Goal: Use online tool/utility: Utilize a website feature to perform a specific function

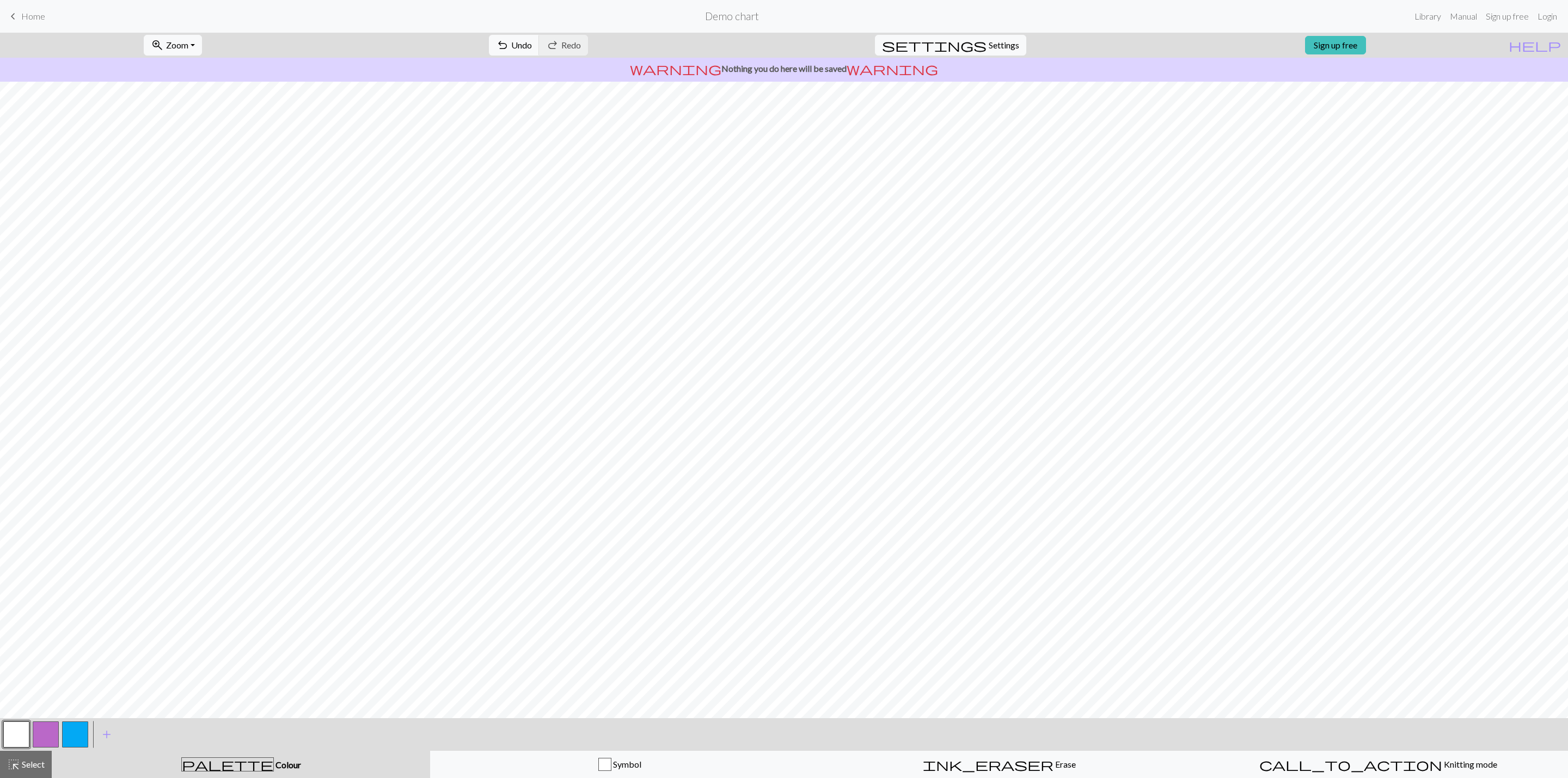
click at [52, 732] on button "button" at bounding box center [45, 734] width 26 height 26
click at [24, 732] on button "button" at bounding box center [16, 734] width 26 height 26
click at [42, 739] on button "button" at bounding box center [45, 734] width 26 height 26
click at [22, 739] on button "button" at bounding box center [16, 734] width 26 height 26
click at [48, 726] on button "button" at bounding box center [45, 734] width 26 height 26
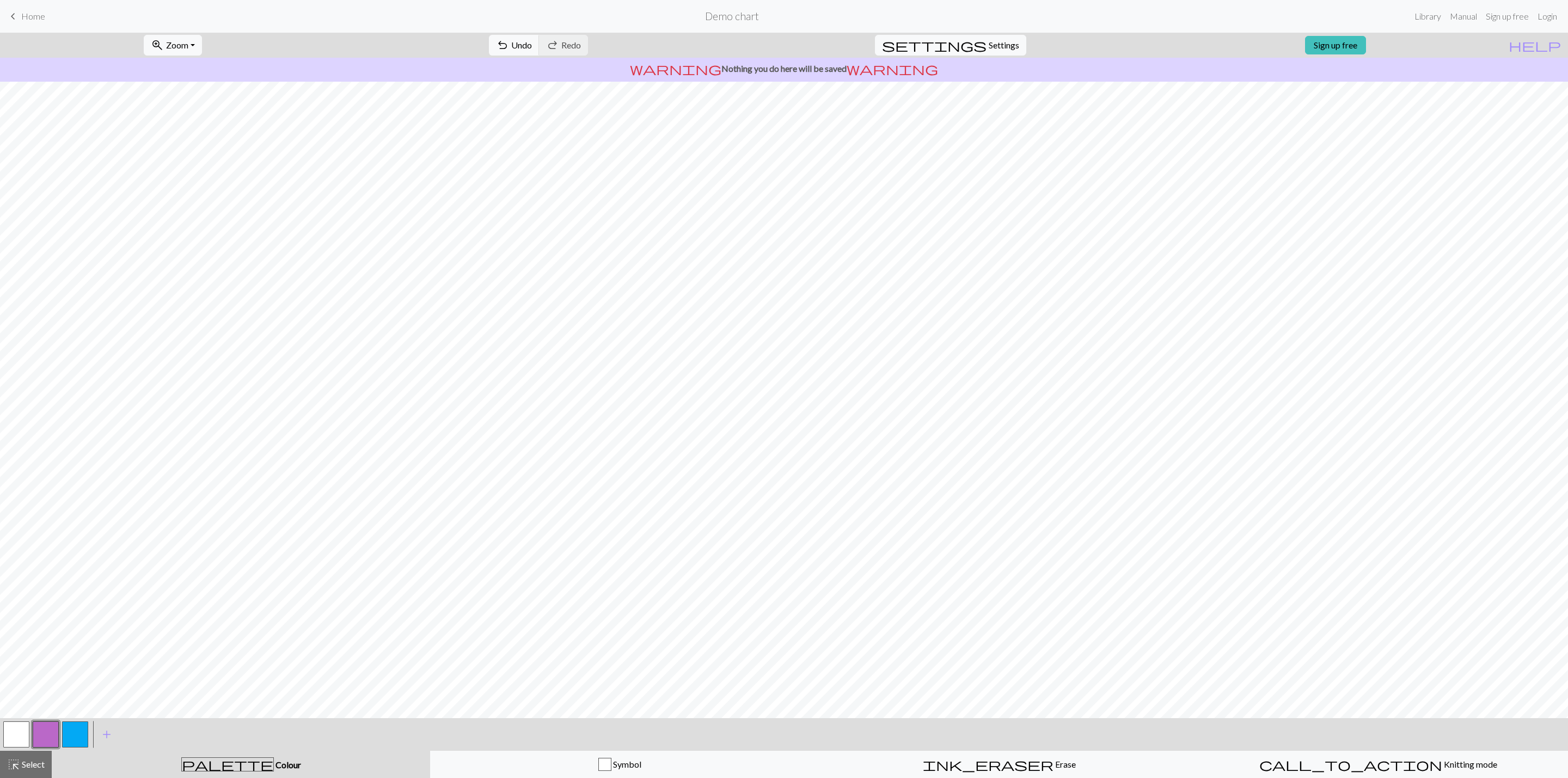
click at [15, 732] on button "button" at bounding box center [16, 734] width 26 height 26
drag, startPoint x: 54, startPoint y: 737, endPoint x: 55, endPoint y: 731, distance: 6.1
click at [54, 736] on button "button" at bounding box center [45, 734] width 26 height 26
click at [18, 732] on button "button" at bounding box center [16, 734] width 26 height 26
click at [44, 731] on button "button" at bounding box center [45, 734] width 26 height 26
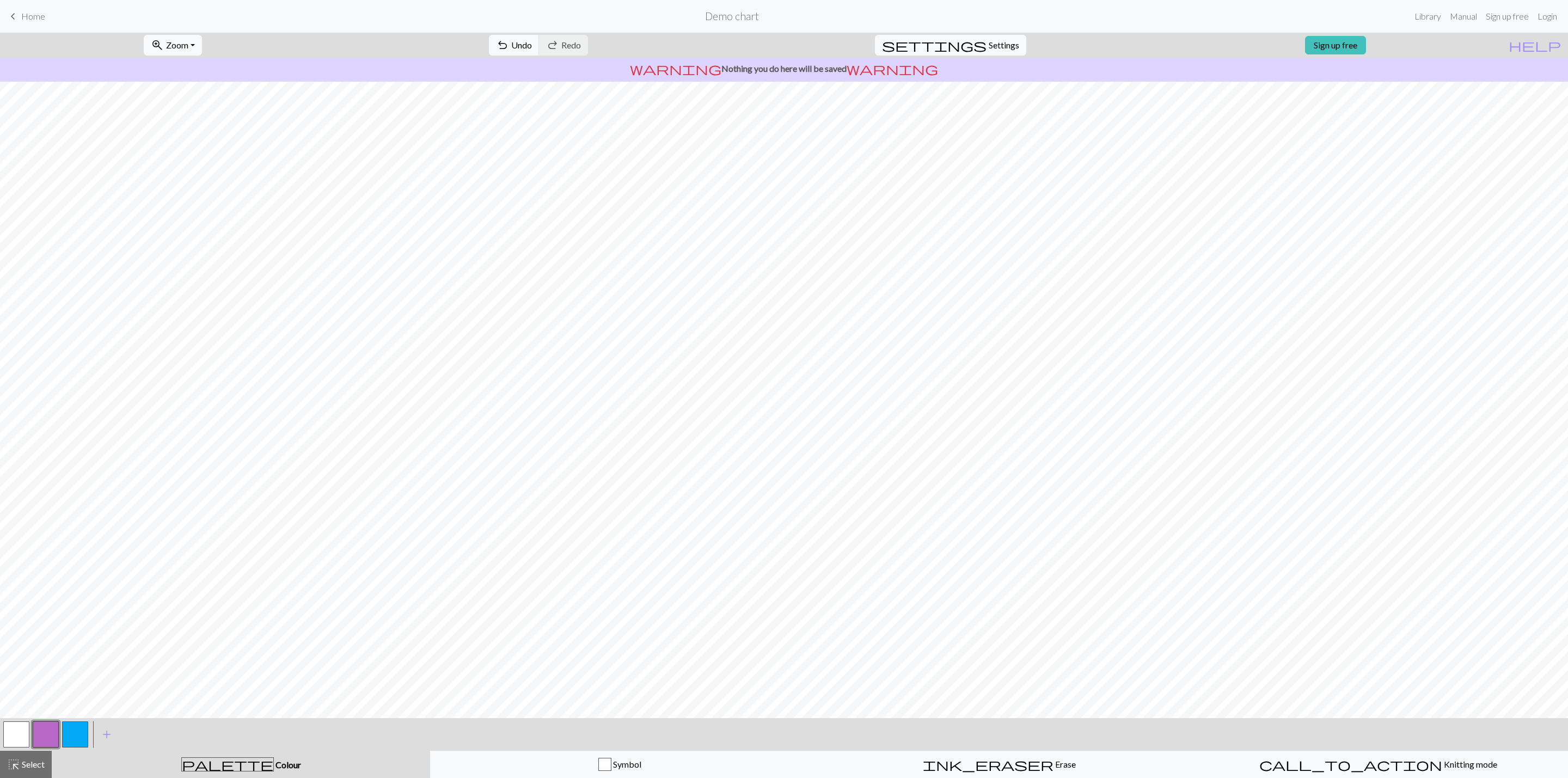
click at [12, 734] on button "button" at bounding box center [16, 734] width 26 height 26
click at [52, 729] on button "button" at bounding box center [45, 734] width 26 height 26
click at [79, 734] on button "button" at bounding box center [75, 734] width 26 height 26
click at [47, 737] on button "button" at bounding box center [45, 734] width 26 height 26
click at [83, 727] on button "button" at bounding box center [75, 734] width 26 height 26
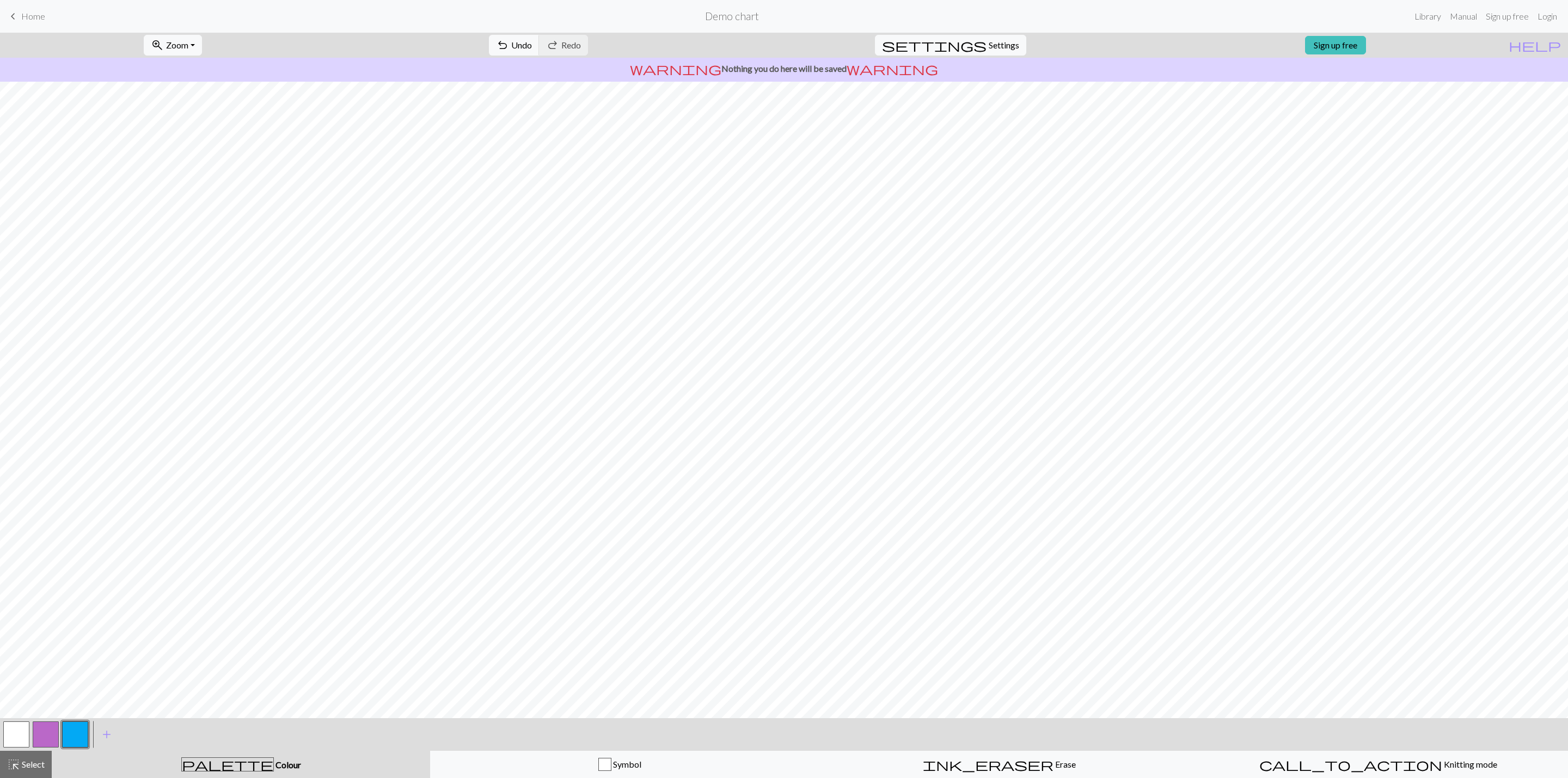
click at [17, 729] on button "button" at bounding box center [16, 734] width 26 height 26
click at [52, 729] on button "button" at bounding box center [45, 734] width 26 height 26
click at [66, 732] on button "button" at bounding box center [75, 734] width 26 height 26
click at [12, 737] on button "button" at bounding box center [16, 734] width 26 height 26
click at [43, 732] on button "button" at bounding box center [45, 734] width 26 height 26
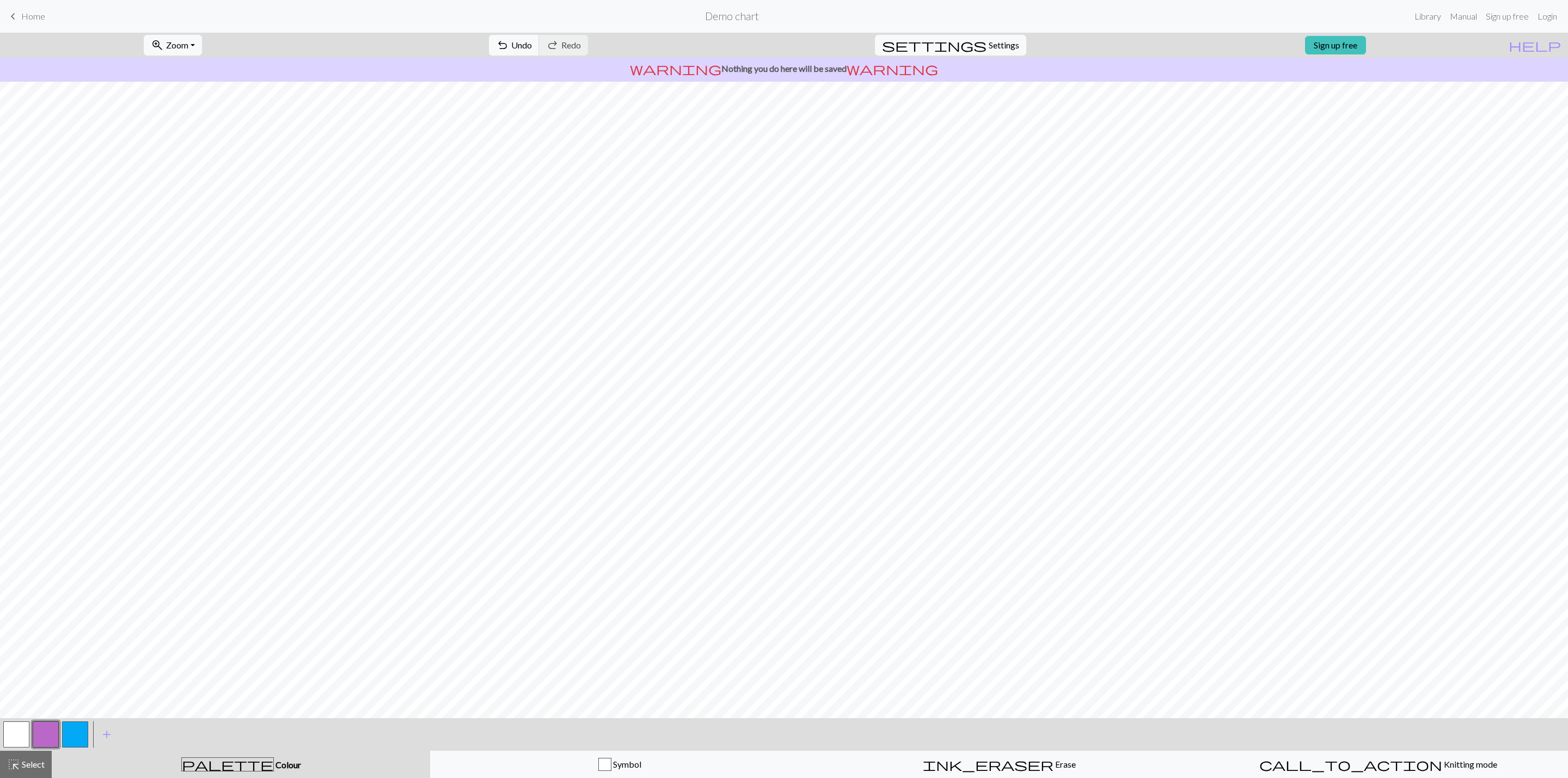
click at [69, 731] on button "button" at bounding box center [75, 734] width 26 height 26
click at [25, 734] on button "button" at bounding box center [16, 734] width 26 height 26
click at [86, 727] on button "button" at bounding box center [75, 734] width 26 height 26
click at [24, 741] on button "button" at bounding box center [16, 734] width 26 height 26
click at [71, 727] on button "button" at bounding box center [75, 734] width 26 height 26
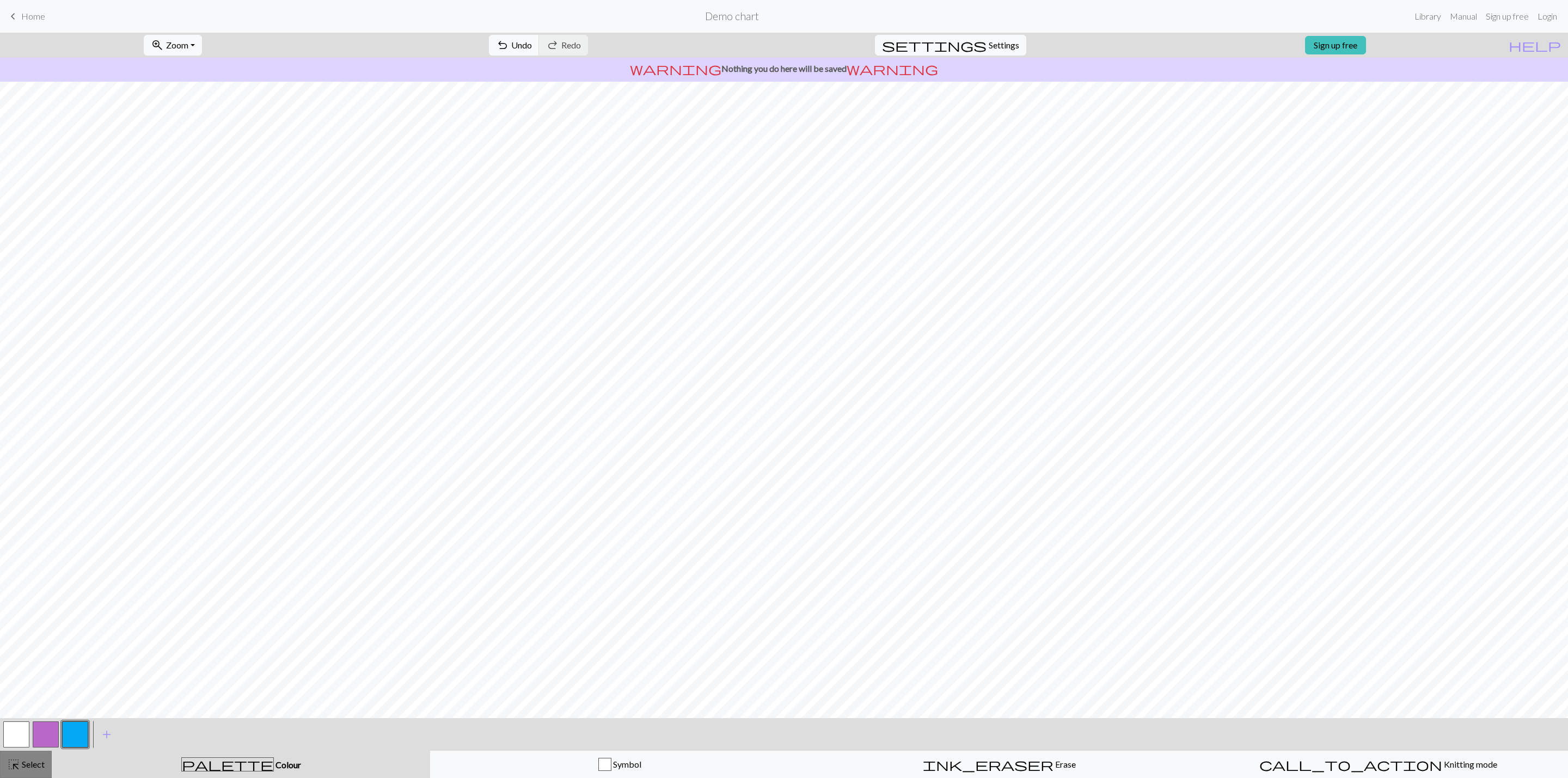
click at [24, 776] on button "highlight_alt Select Select" at bounding box center [26, 765] width 52 height 27
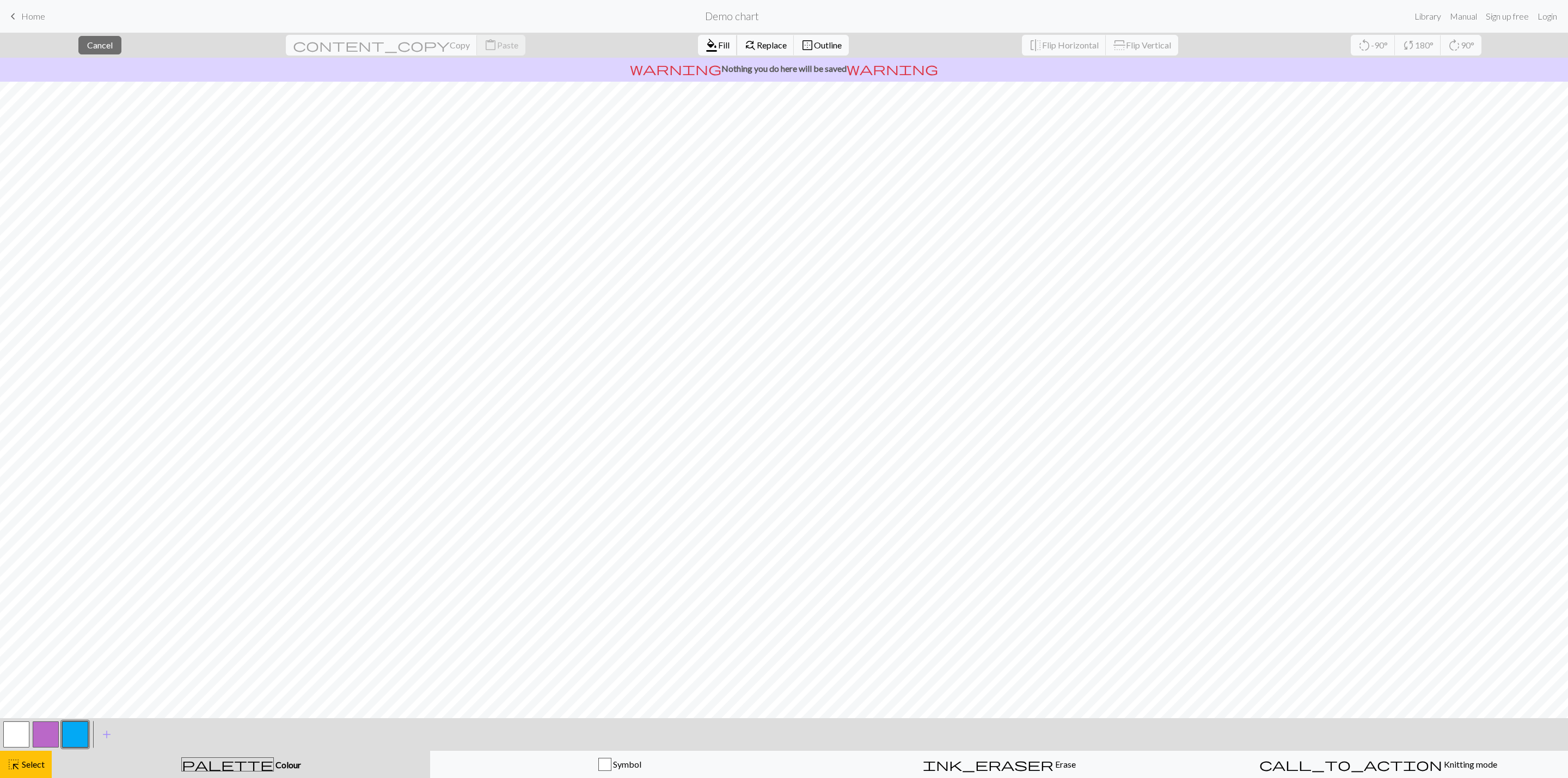
click at [705, 45] on span "format_color_fill" at bounding box center [712, 45] width 13 height 15
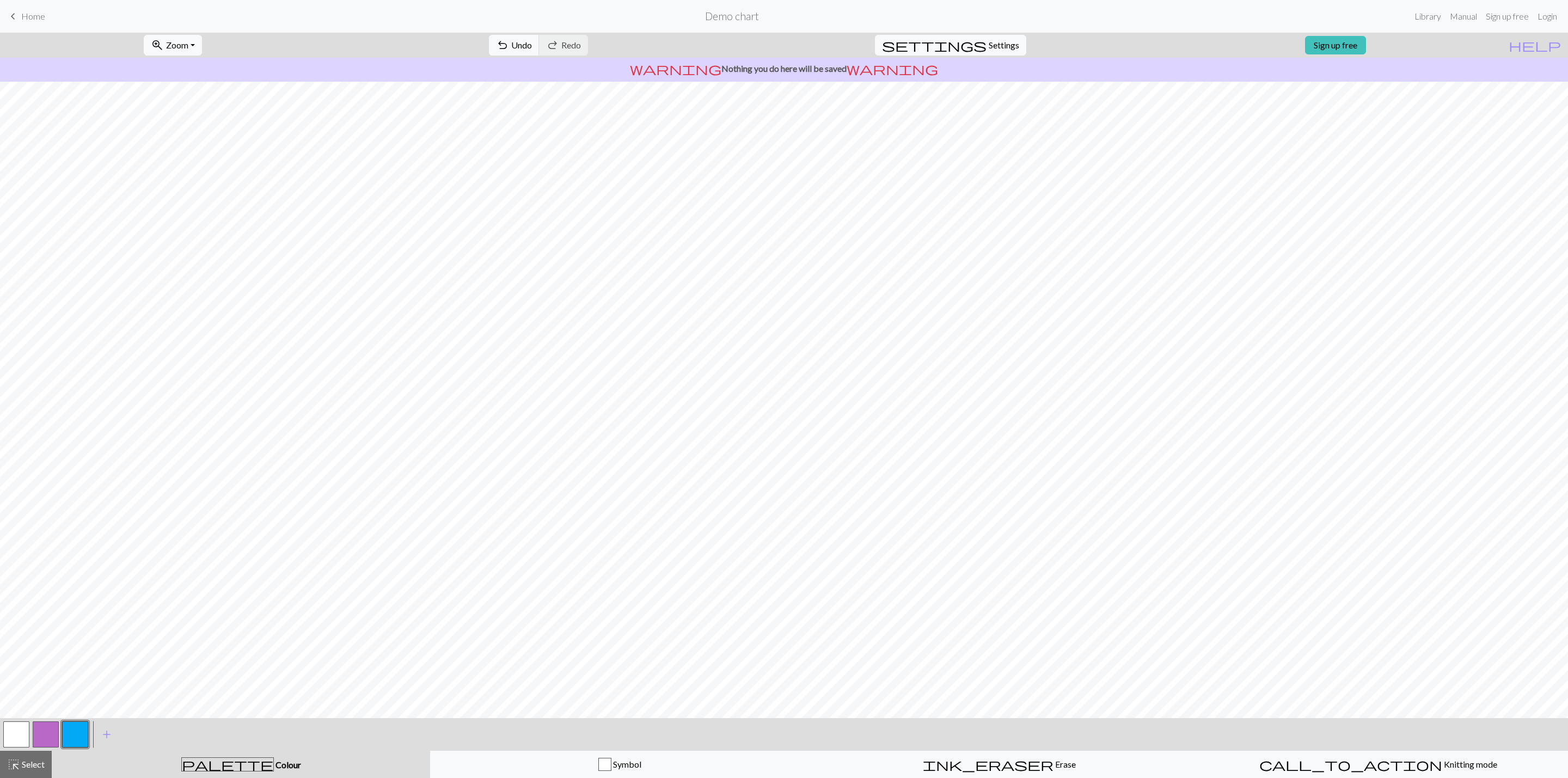
click at [50, 727] on button "button" at bounding box center [45, 734] width 26 height 26
click at [37, 771] on div "highlight_alt Select Select" at bounding box center [26, 765] width 37 height 13
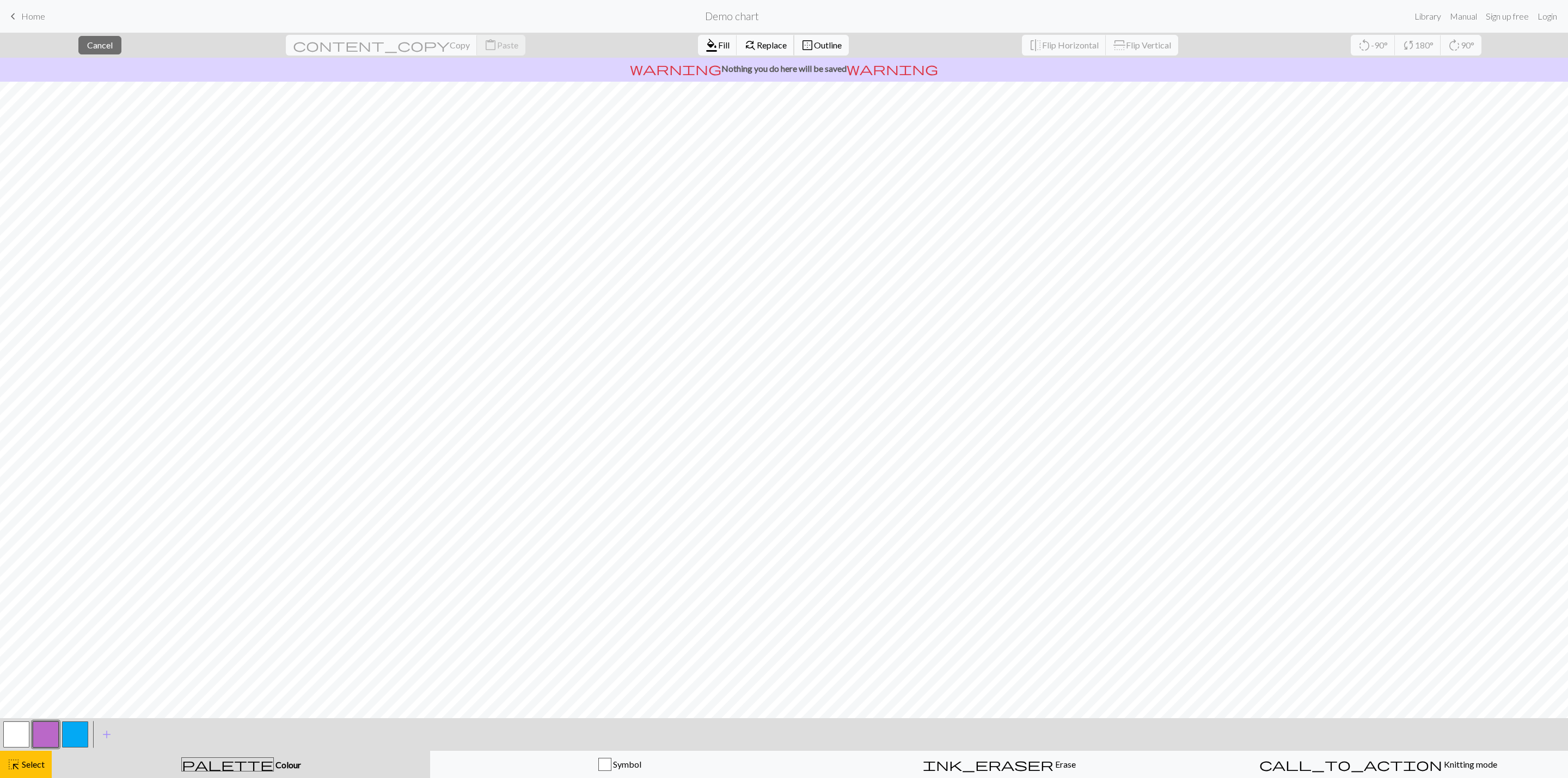
click at [757, 48] on span "Replace" at bounding box center [772, 45] width 30 height 10
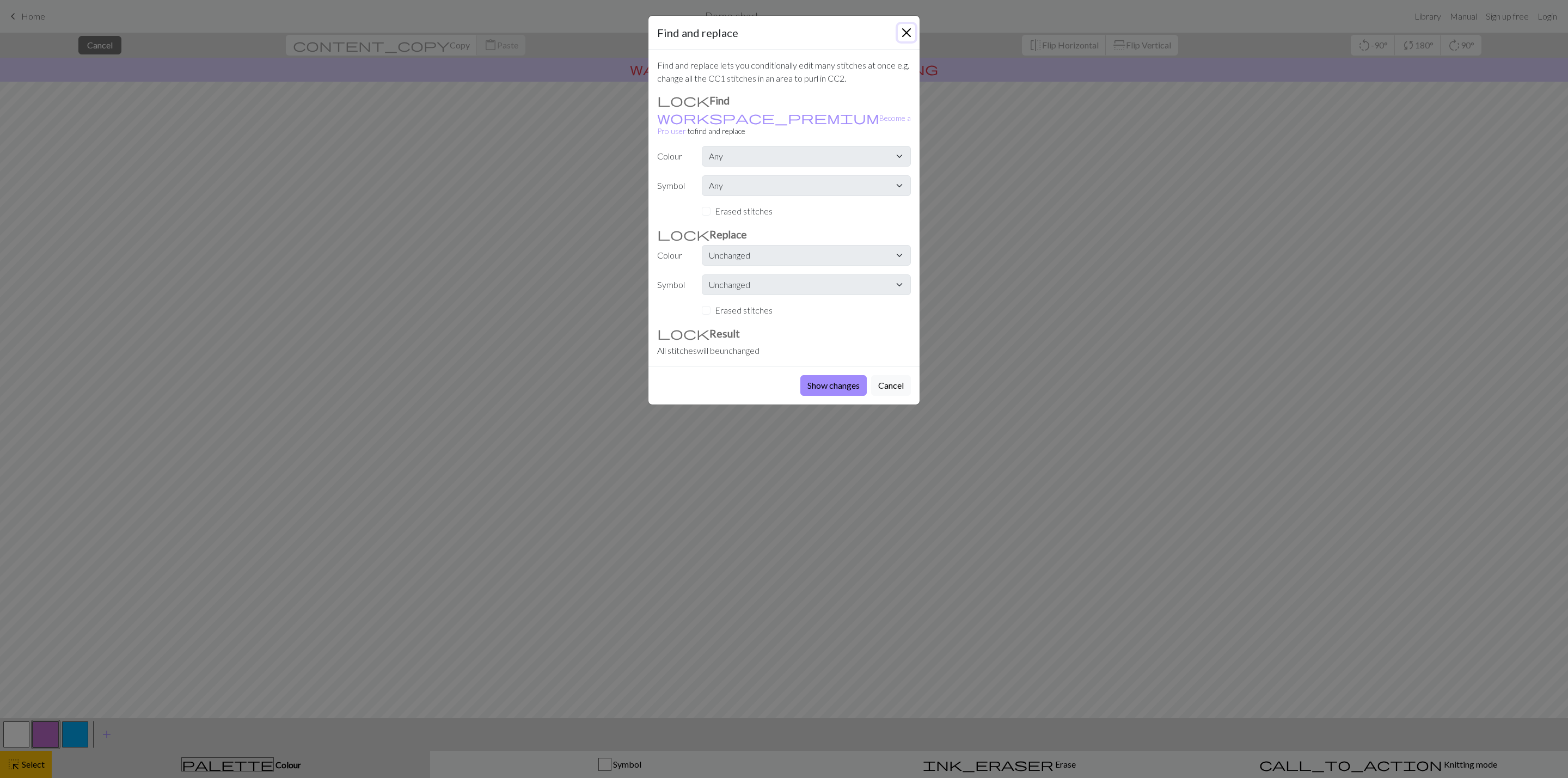
click at [901, 36] on button "Close" at bounding box center [907, 32] width 17 height 17
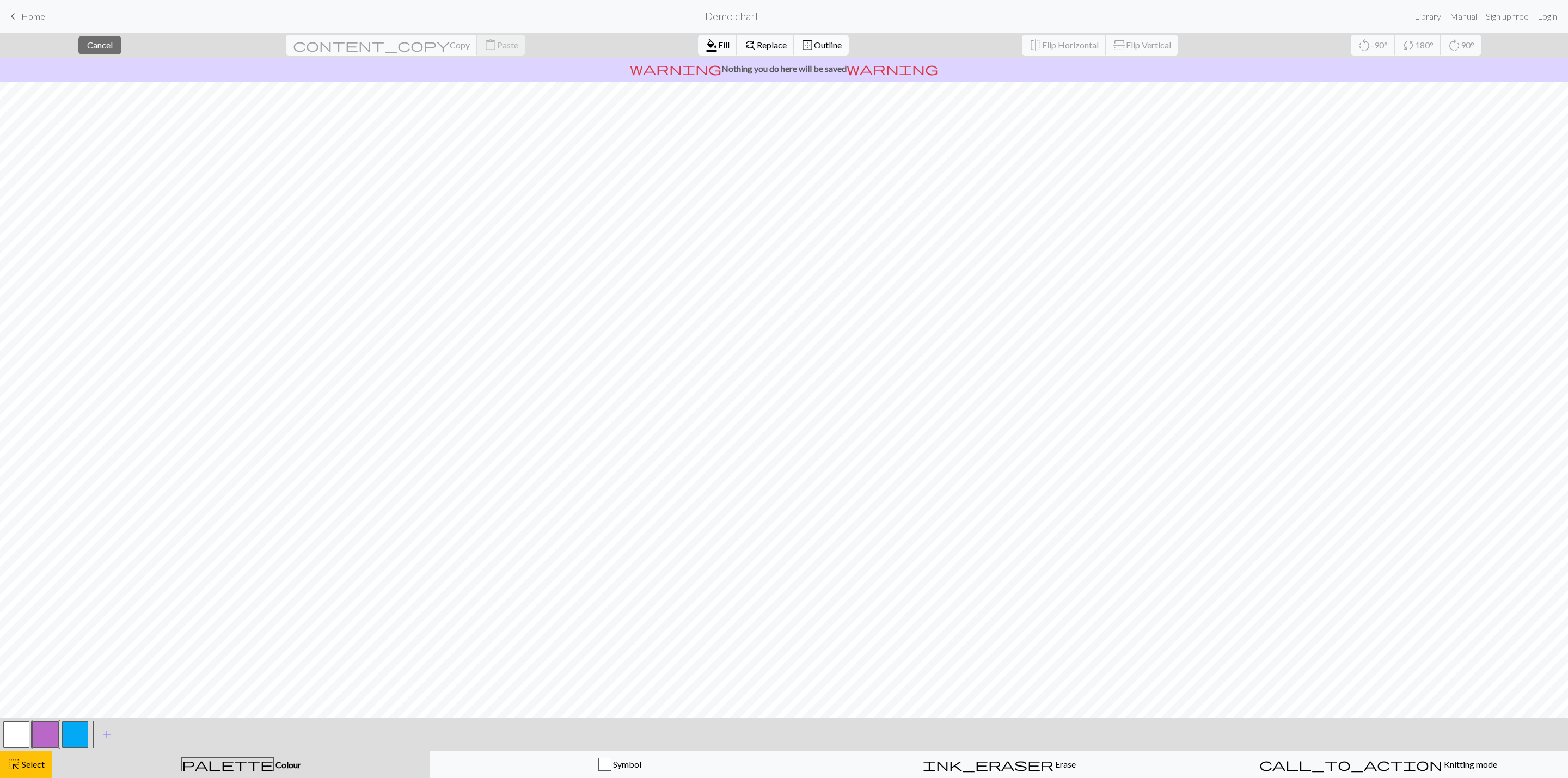
click at [814, 45] on span "Outline" at bounding box center [828, 45] width 27 height 10
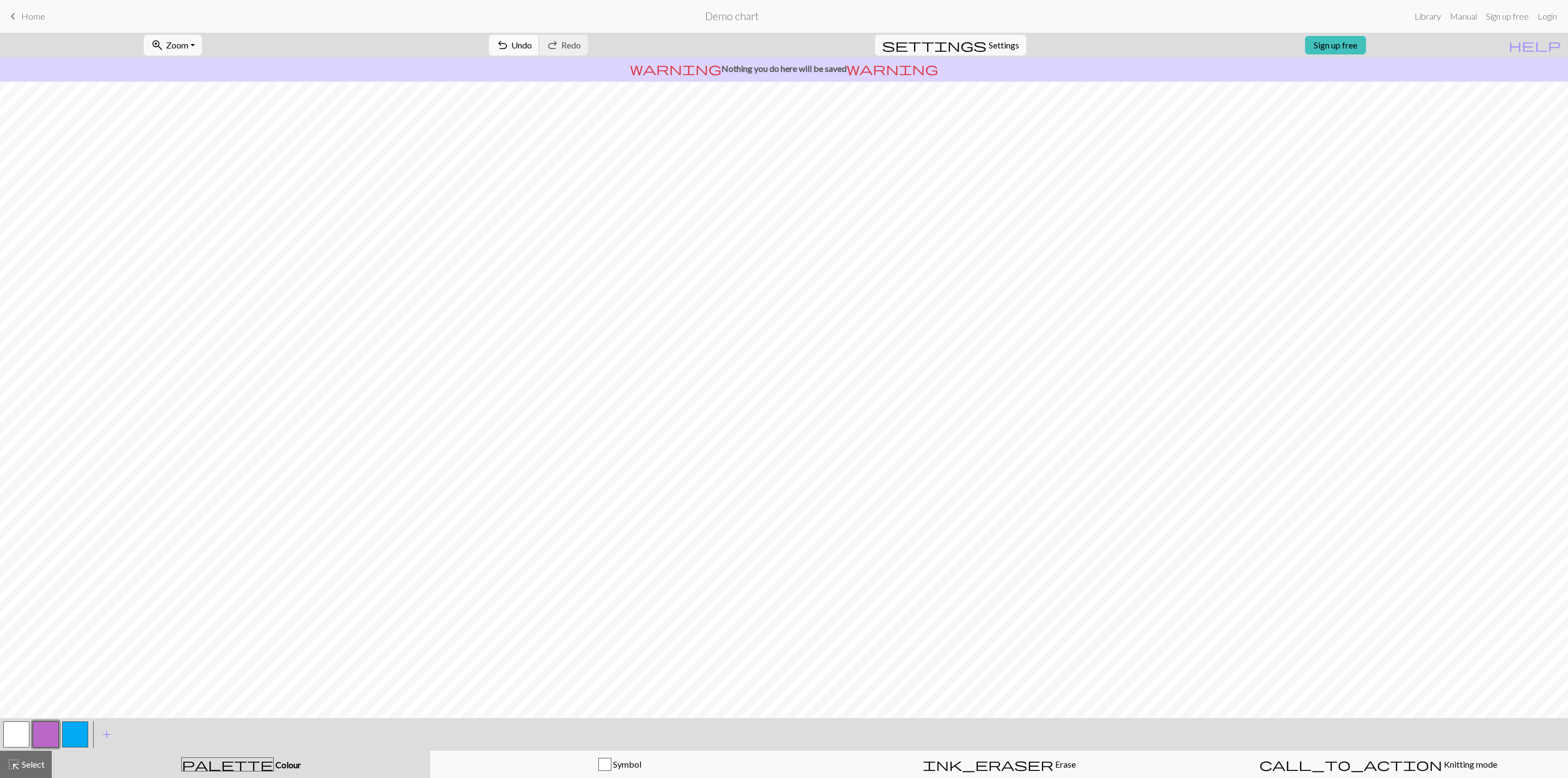
click at [532, 48] on span "Undo" at bounding box center [521, 45] width 21 height 10
click at [29, 756] on button "highlight_alt Select Select" at bounding box center [26, 765] width 52 height 27
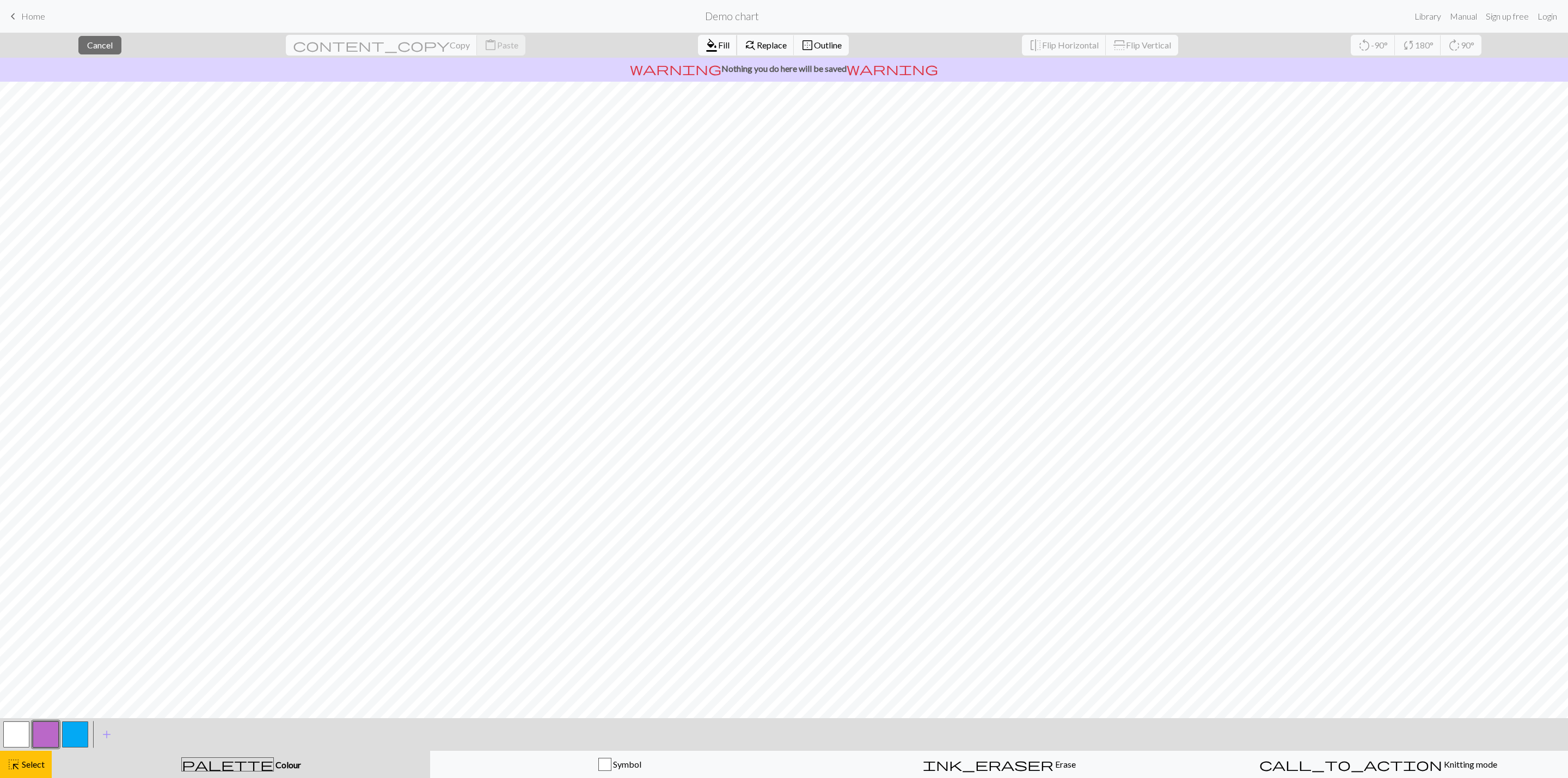
click at [718, 49] on span "Fill" at bounding box center [724, 45] width 12 height 10
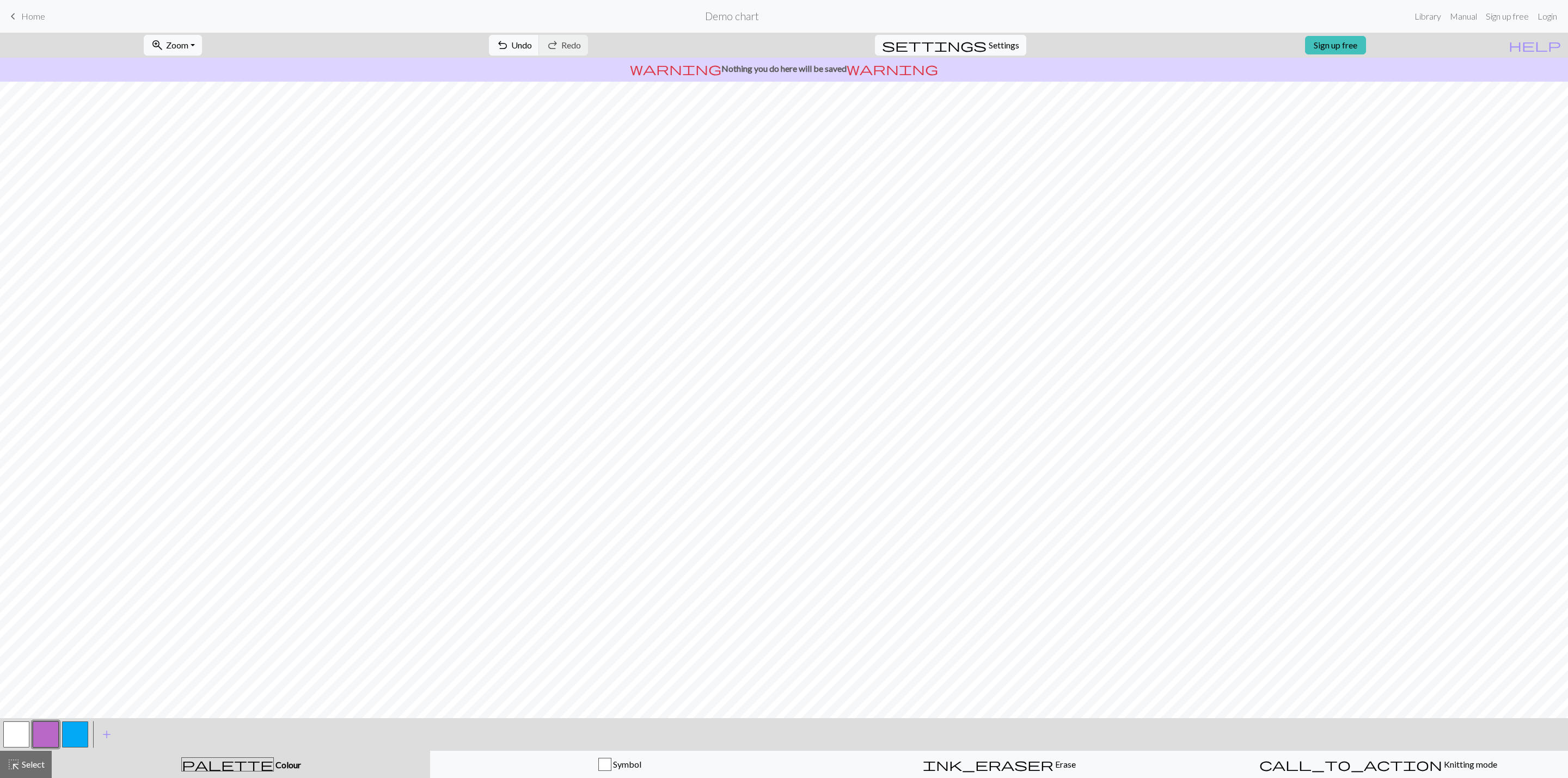
click at [75, 722] on button "button" at bounding box center [75, 734] width 26 height 26
click at [18, 734] on button "button" at bounding box center [16, 734] width 26 height 26
click at [88, 729] on div at bounding box center [75, 734] width 29 height 29
click at [75, 731] on button "button" at bounding box center [75, 734] width 26 height 26
click at [13, 731] on button "button" at bounding box center [16, 734] width 26 height 26
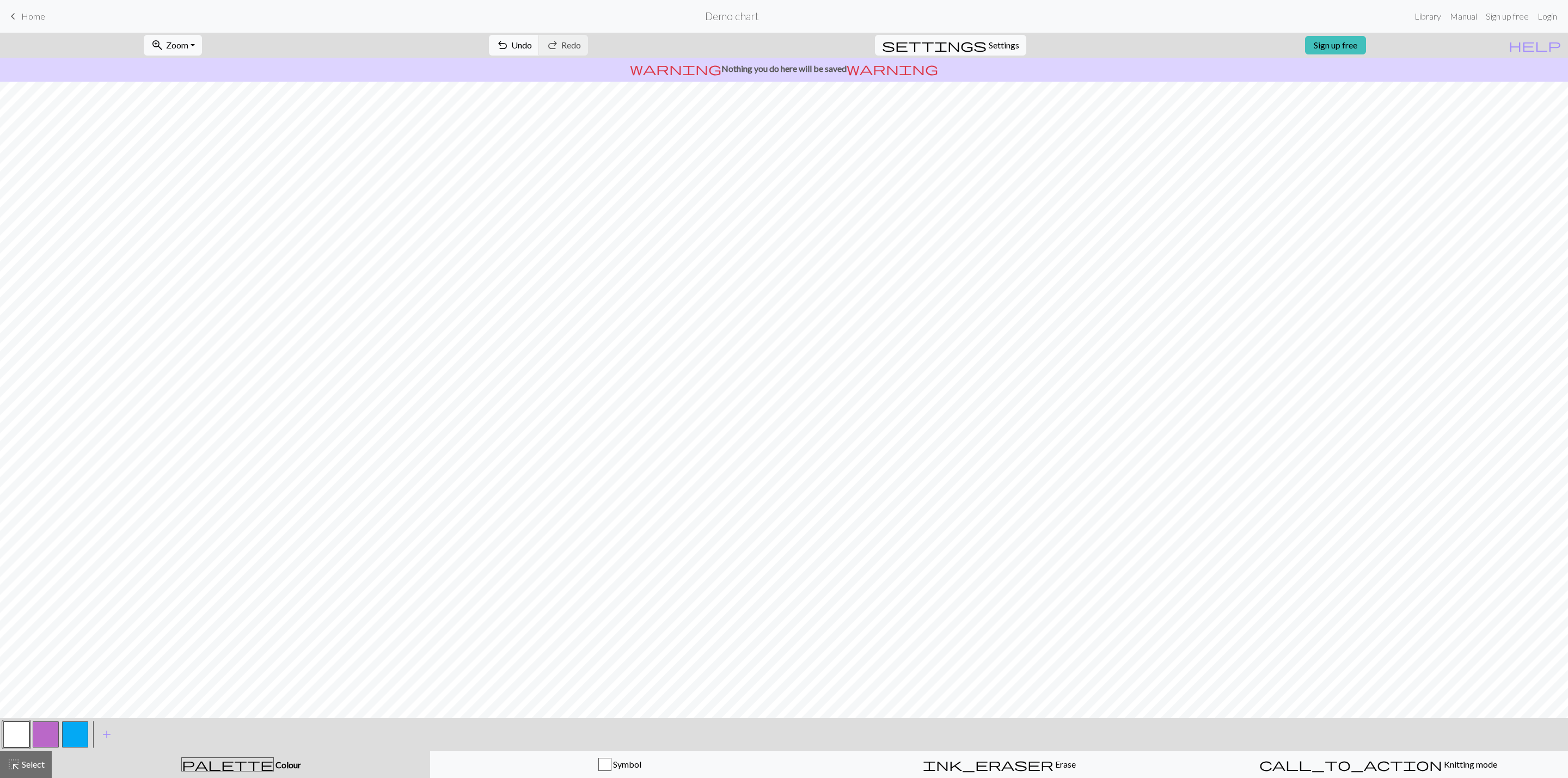
click at [76, 722] on button "button" at bounding box center [75, 734] width 26 height 26
click at [49, 760] on button "highlight_alt Select Select" at bounding box center [26, 765] width 52 height 27
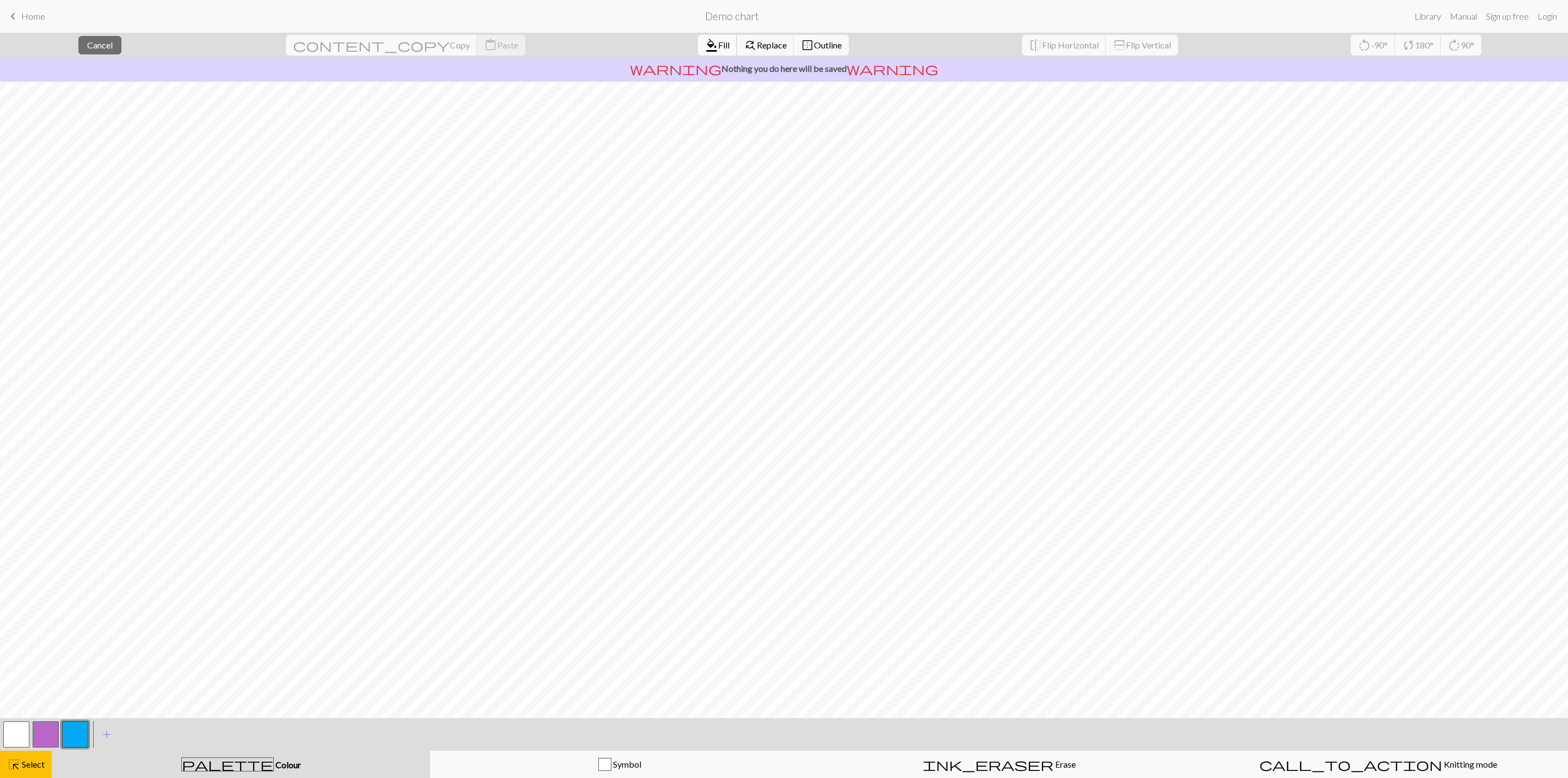
click at [705, 48] on span "format_color_fill" at bounding box center [712, 45] width 13 height 15
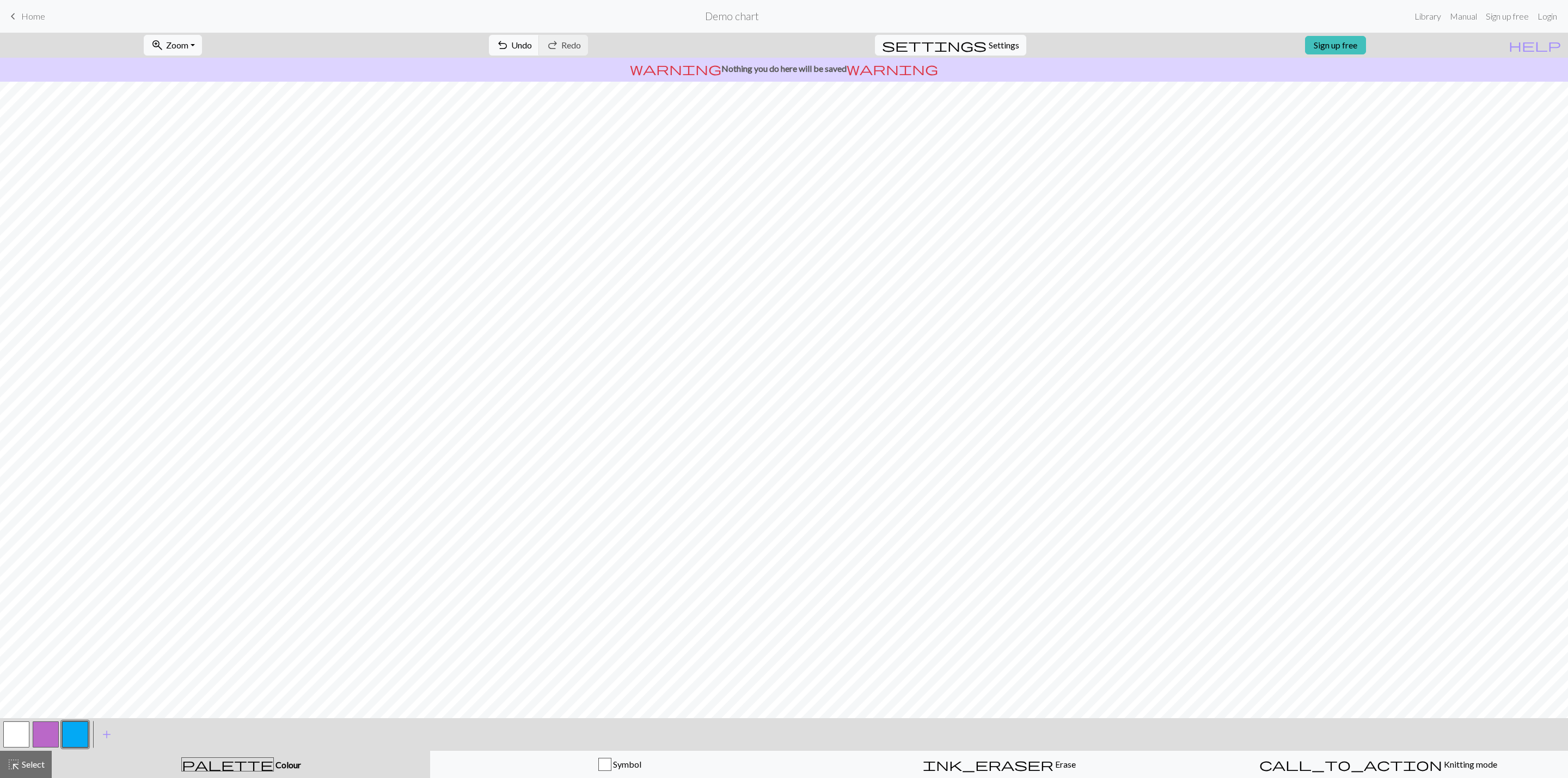
click at [52, 726] on button "button" at bounding box center [45, 734] width 26 height 26
click at [85, 739] on button "button" at bounding box center [75, 734] width 26 height 26
click at [48, 729] on button "button" at bounding box center [45, 734] width 26 height 26
click at [41, 762] on span "Select" at bounding box center [32, 765] width 24 height 10
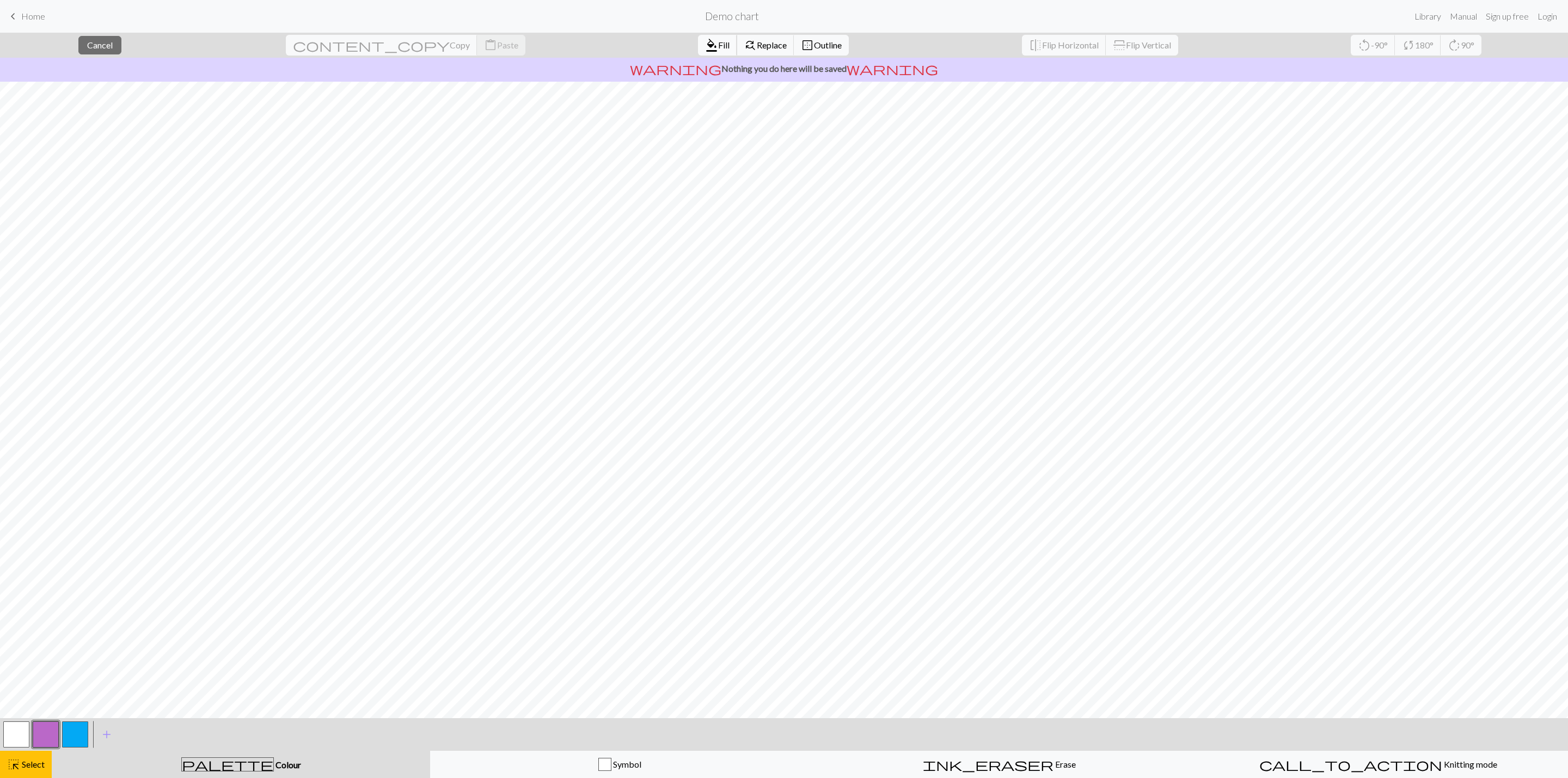
click at [705, 52] on span "format_color_fill" at bounding box center [712, 45] width 13 height 15
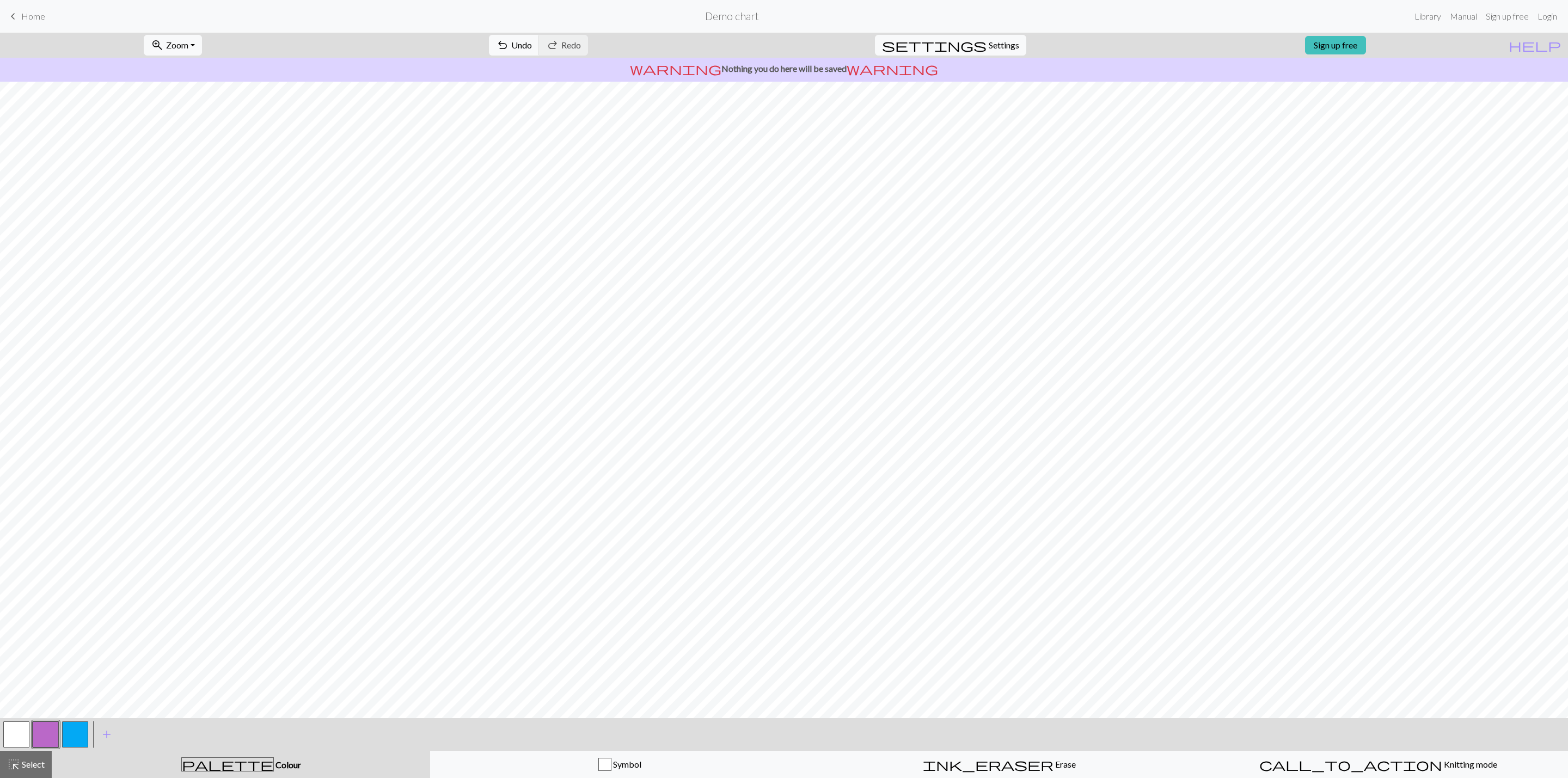
click at [2, 739] on div at bounding box center [16, 734] width 29 height 29
click at [6, 737] on button "button" at bounding box center [16, 734] width 26 height 26
click at [47, 734] on button "button" at bounding box center [45, 734] width 26 height 26
click at [76, 726] on button "button" at bounding box center [75, 734] width 26 height 26
click at [15, 732] on button "button" at bounding box center [16, 734] width 26 height 26
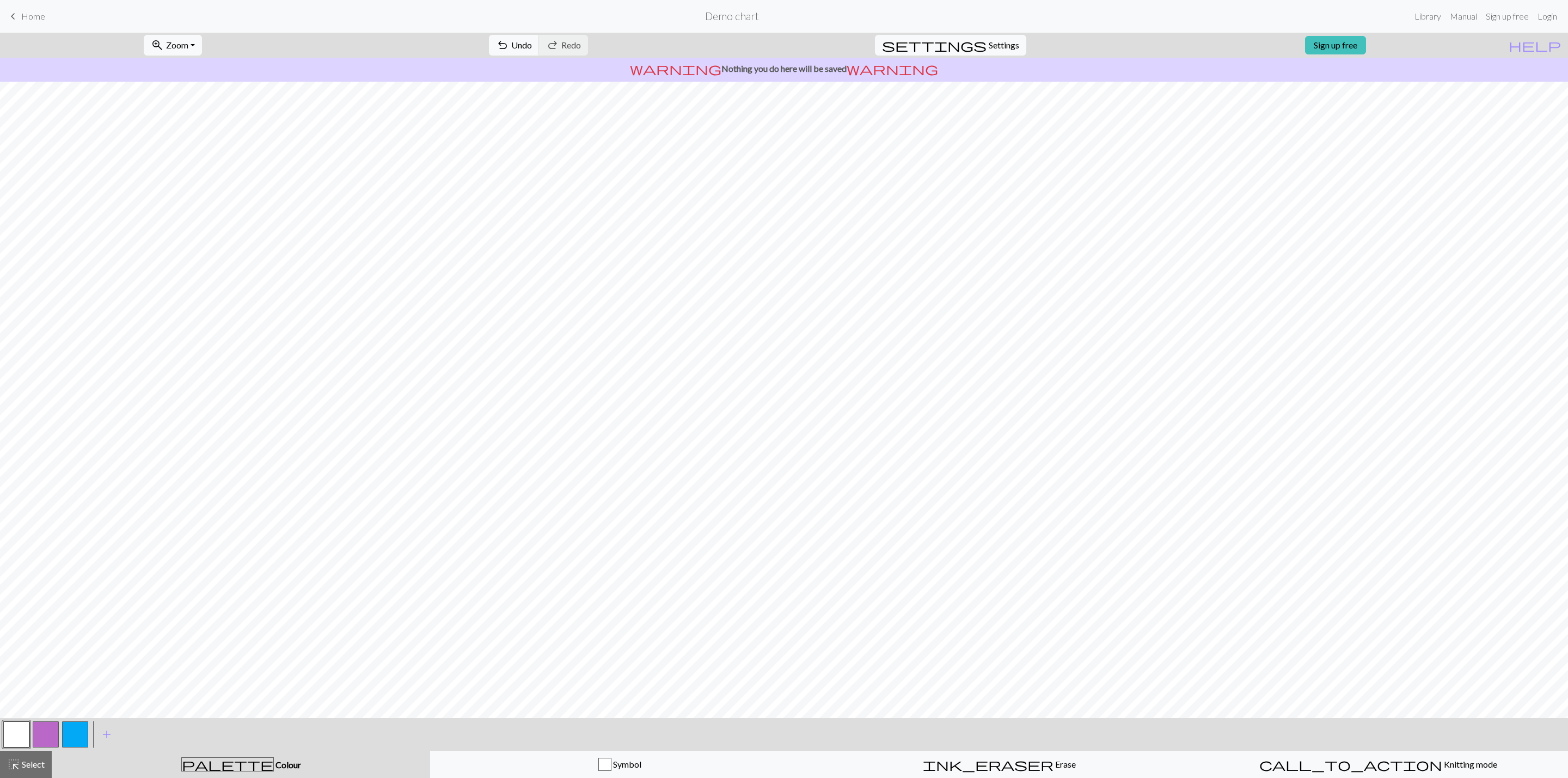
click at [44, 736] on button "button" at bounding box center [45, 734] width 26 height 26
click at [83, 736] on button "button" at bounding box center [75, 734] width 26 height 26
drag, startPoint x: 27, startPoint y: 758, endPoint x: 611, endPoint y: 751, distance: 584.0
click at [28, 758] on div "highlight_alt Select Select" at bounding box center [26, 765] width 37 height 13
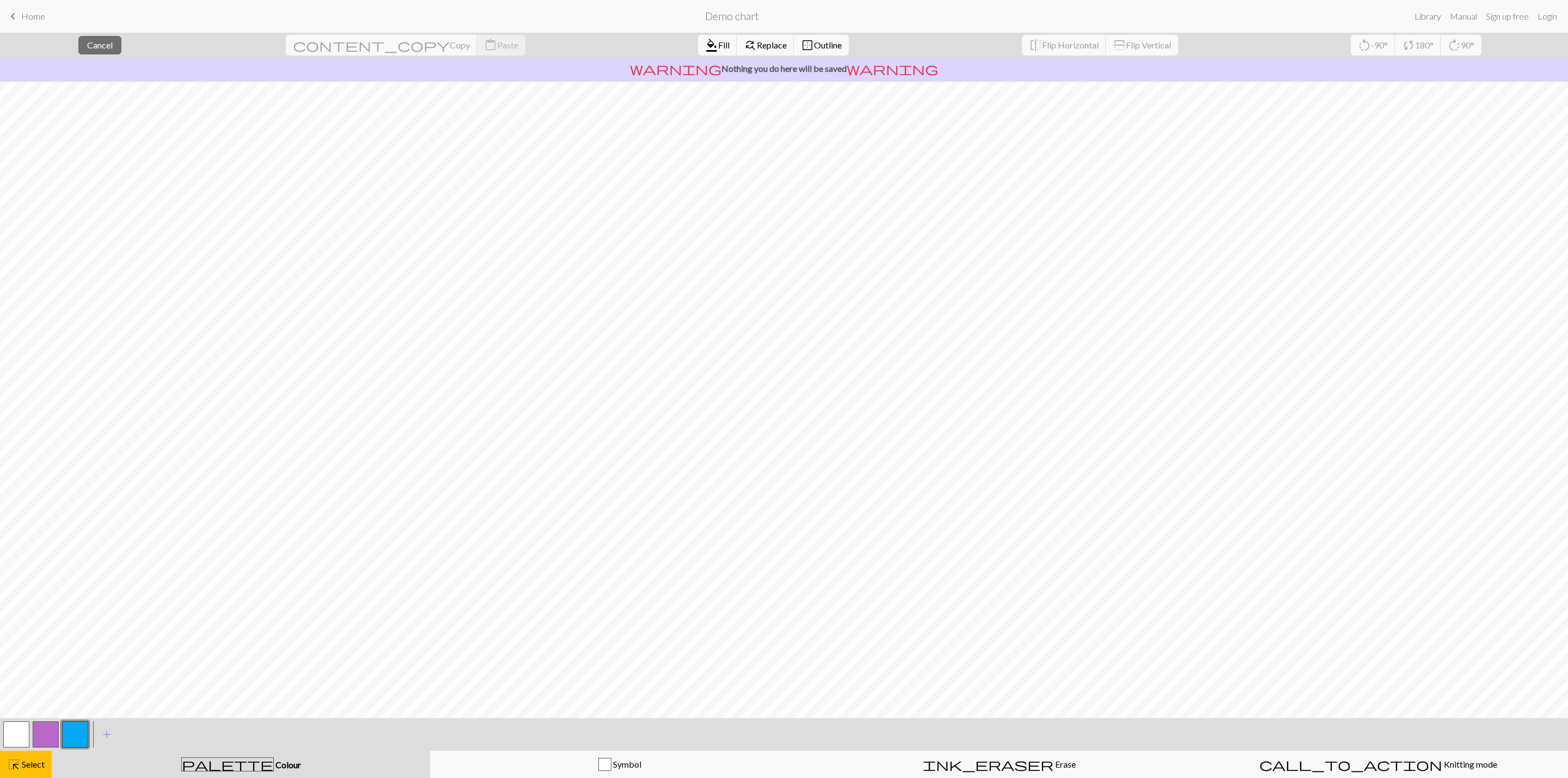
click at [74, 732] on button "button" at bounding box center [75, 734] width 26 height 26
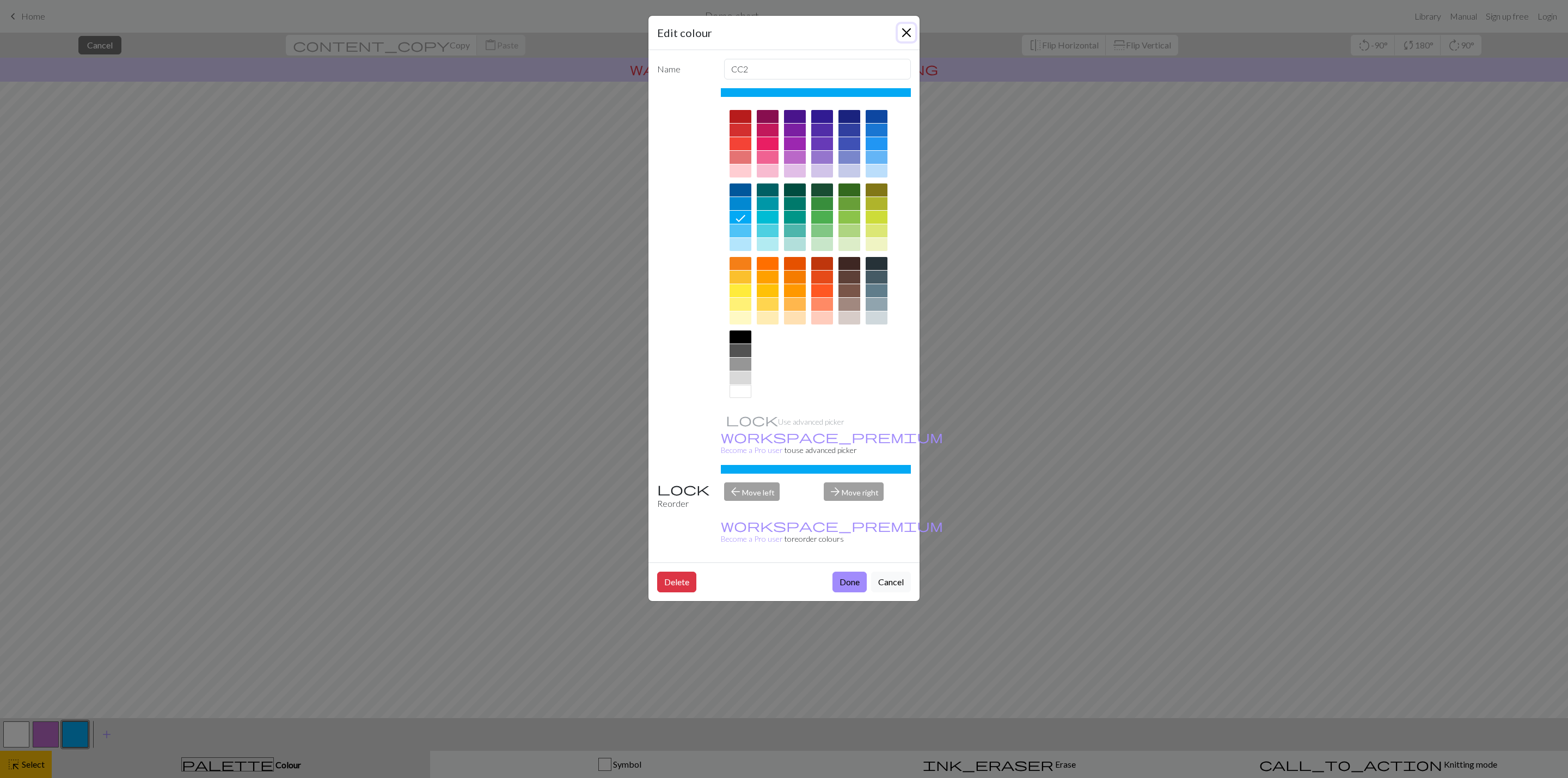
click at [907, 26] on button "Close" at bounding box center [907, 32] width 17 height 17
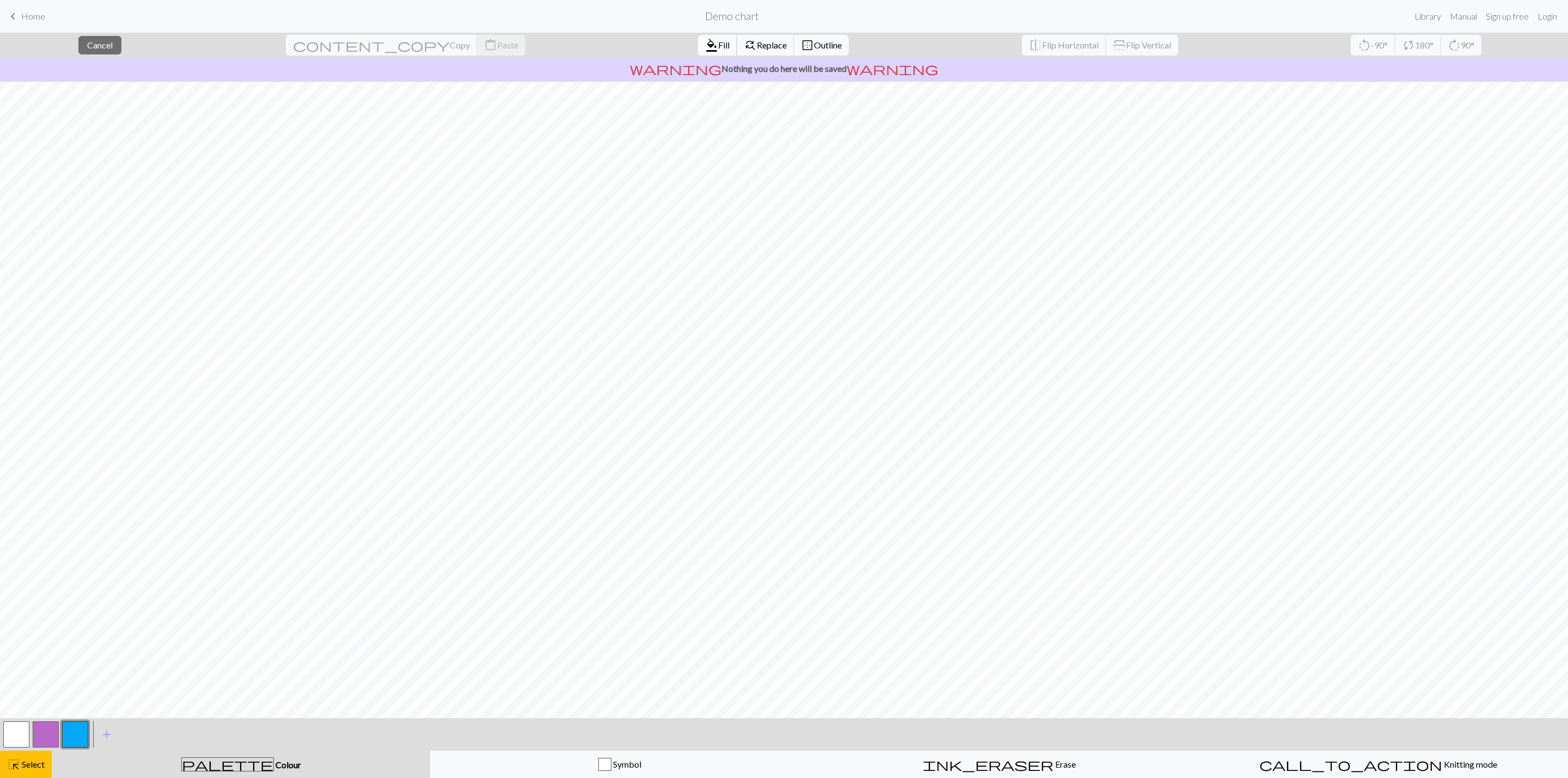
click at [705, 47] on span "format_color_fill" at bounding box center [712, 45] width 13 height 15
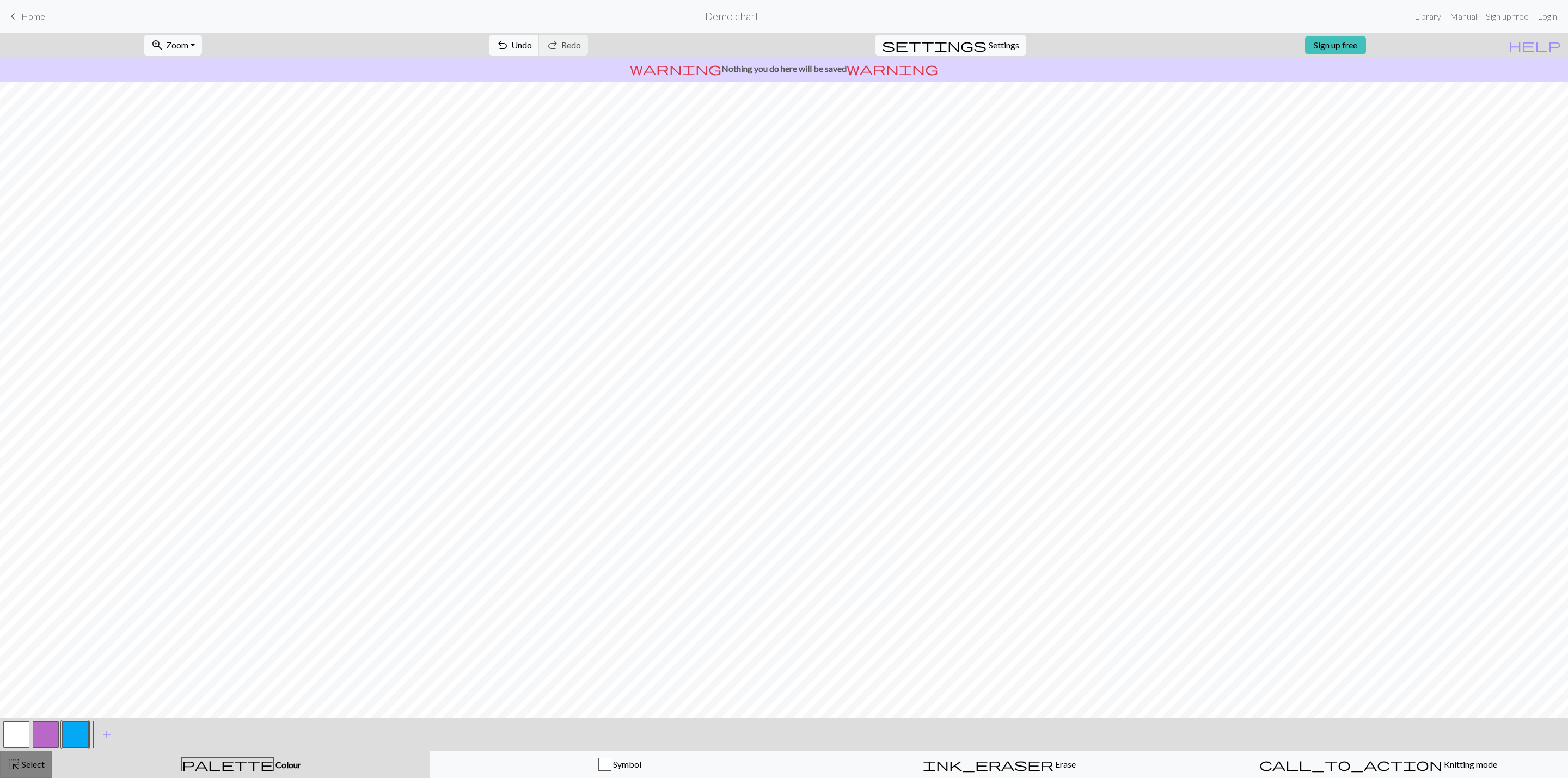
click at [28, 771] on div "highlight_alt Select Select" at bounding box center [26, 765] width 37 height 13
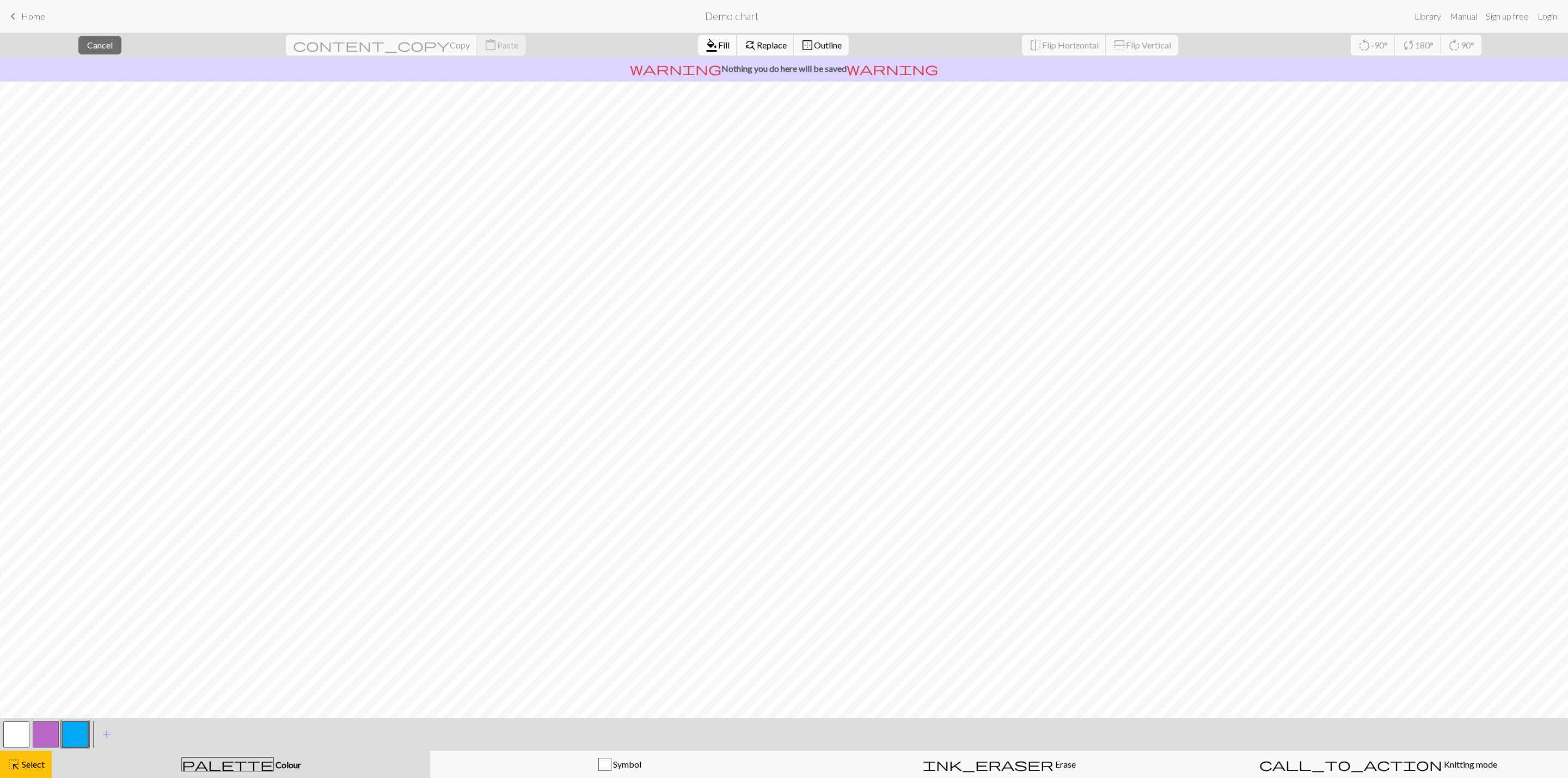
click at [705, 53] on span "format_color_fill" at bounding box center [712, 45] width 13 height 15
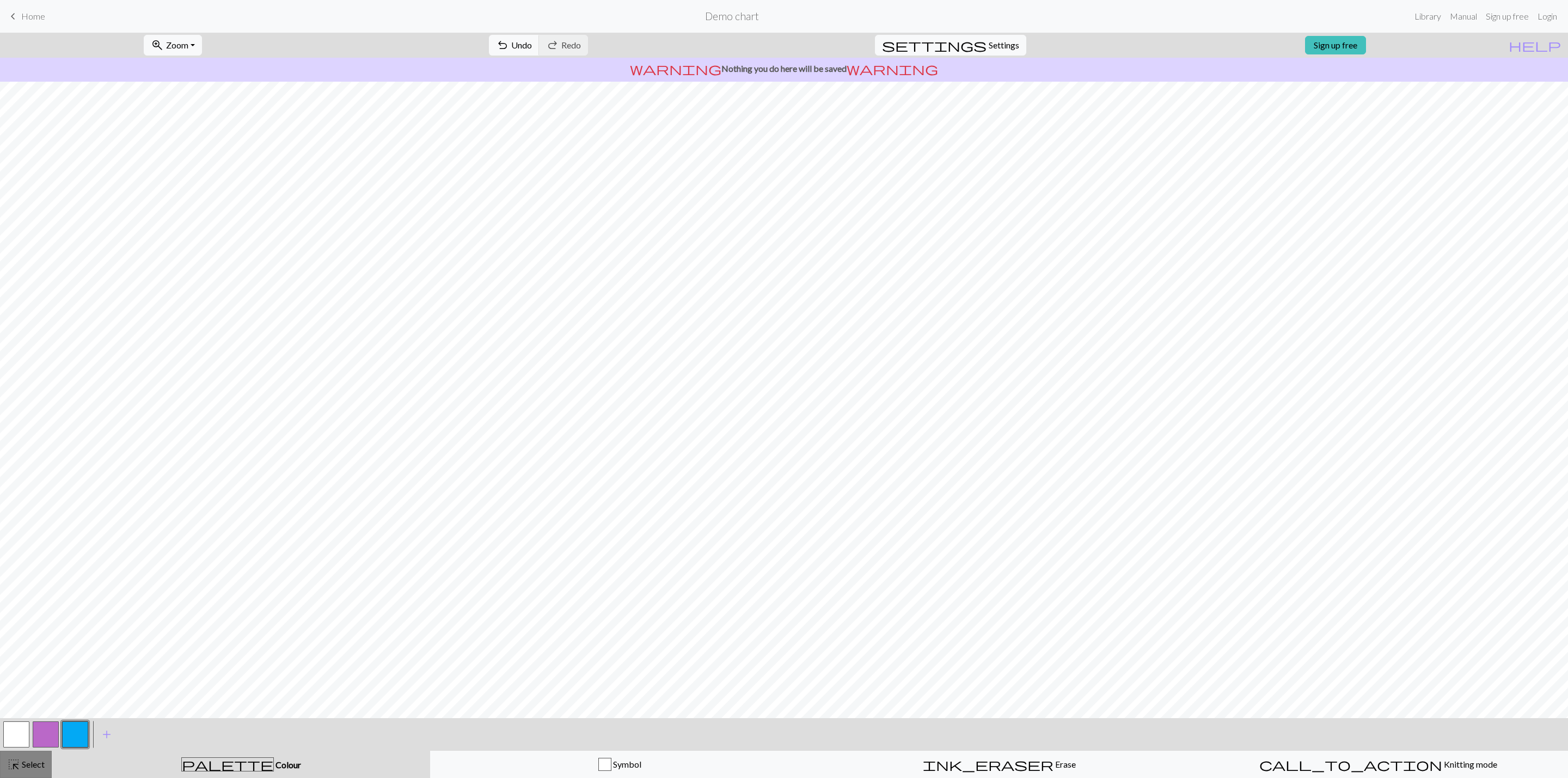
drag, startPoint x: 22, startPoint y: 768, endPoint x: 319, endPoint y: 726, distance: 300.0
click at [23, 768] on span "Select" at bounding box center [32, 765] width 24 height 10
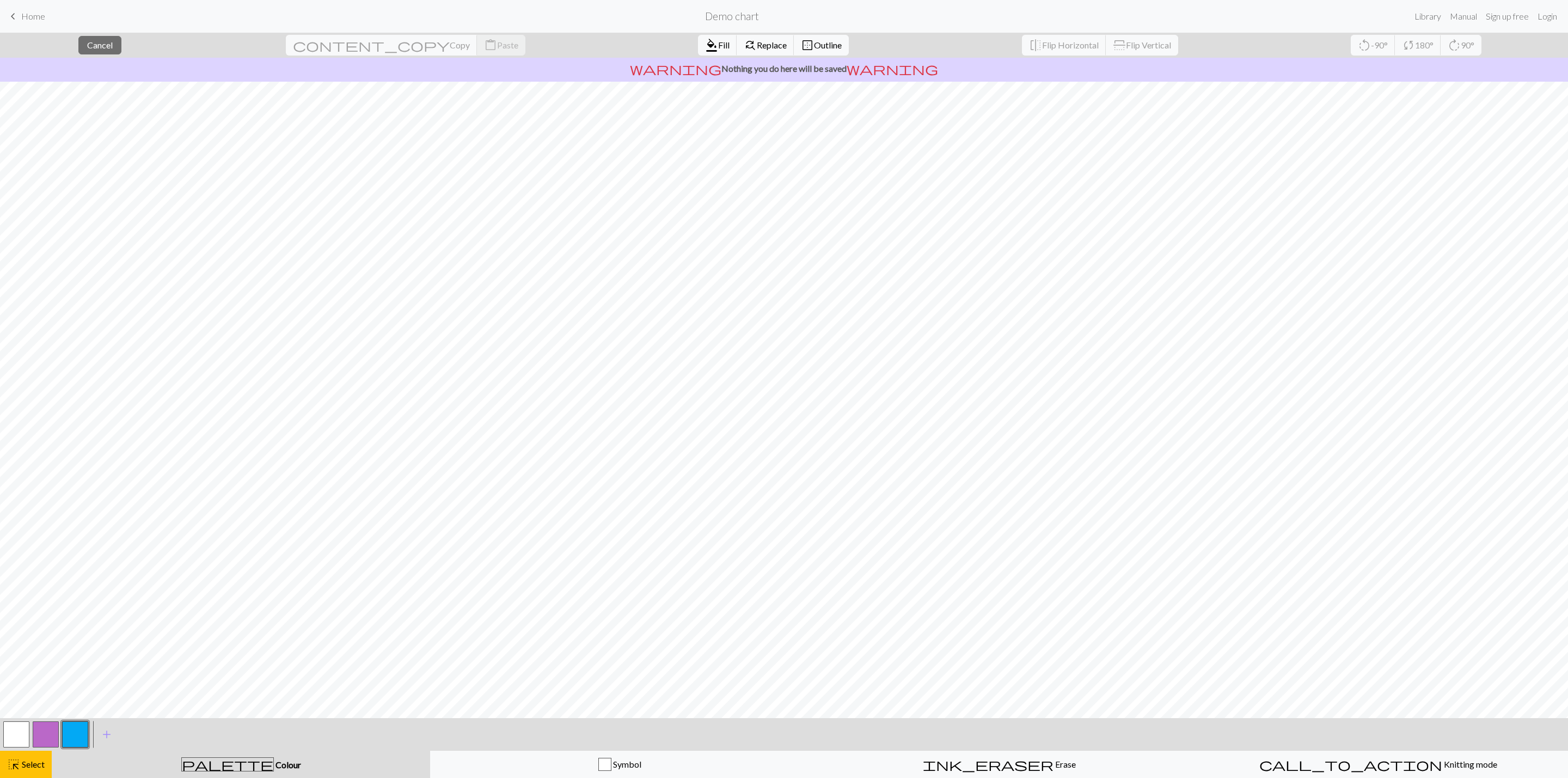
click at [52, 732] on button "button" at bounding box center [45, 734] width 26 height 26
click at [705, 42] on span "format_color_fill" at bounding box center [712, 45] width 13 height 15
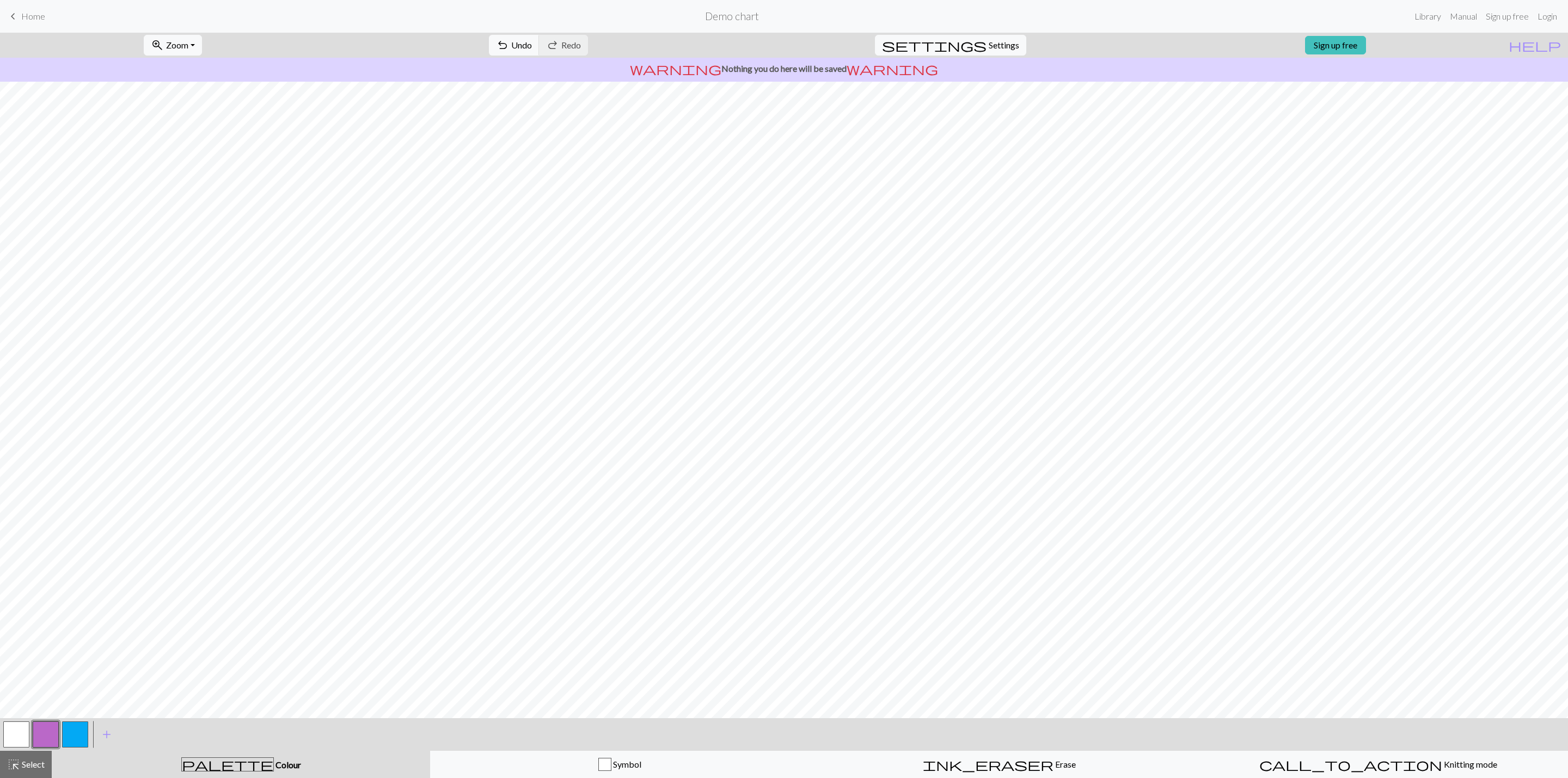
click at [91, 729] on div "< > add Add a colour" at bounding box center [784, 734] width 1568 height 32
click at [81, 736] on button "button" at bounding box center [75, 734] width 26 height 26
click at [17, 741] on button "button" at bounding box center [16, 734] width 26 height 26
